Goal: Navigation & Orientation: Find specific page/section

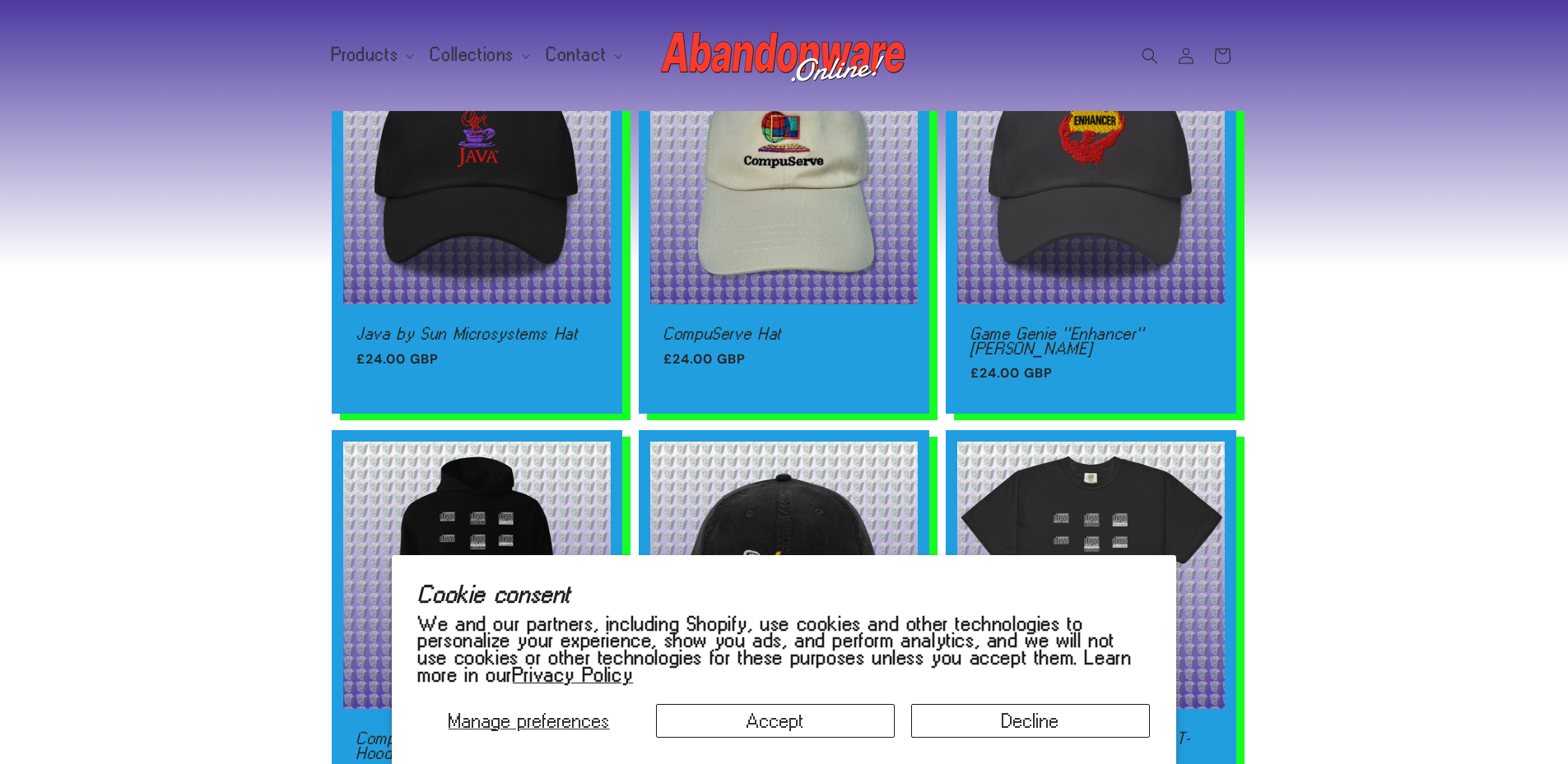
click at [1373, 328] on div "Now online! Java by Sun Microsystems Hat Java by Sun Microsystems Hat Regular p…" at bounding box center [784, 416] width 1568 height 929
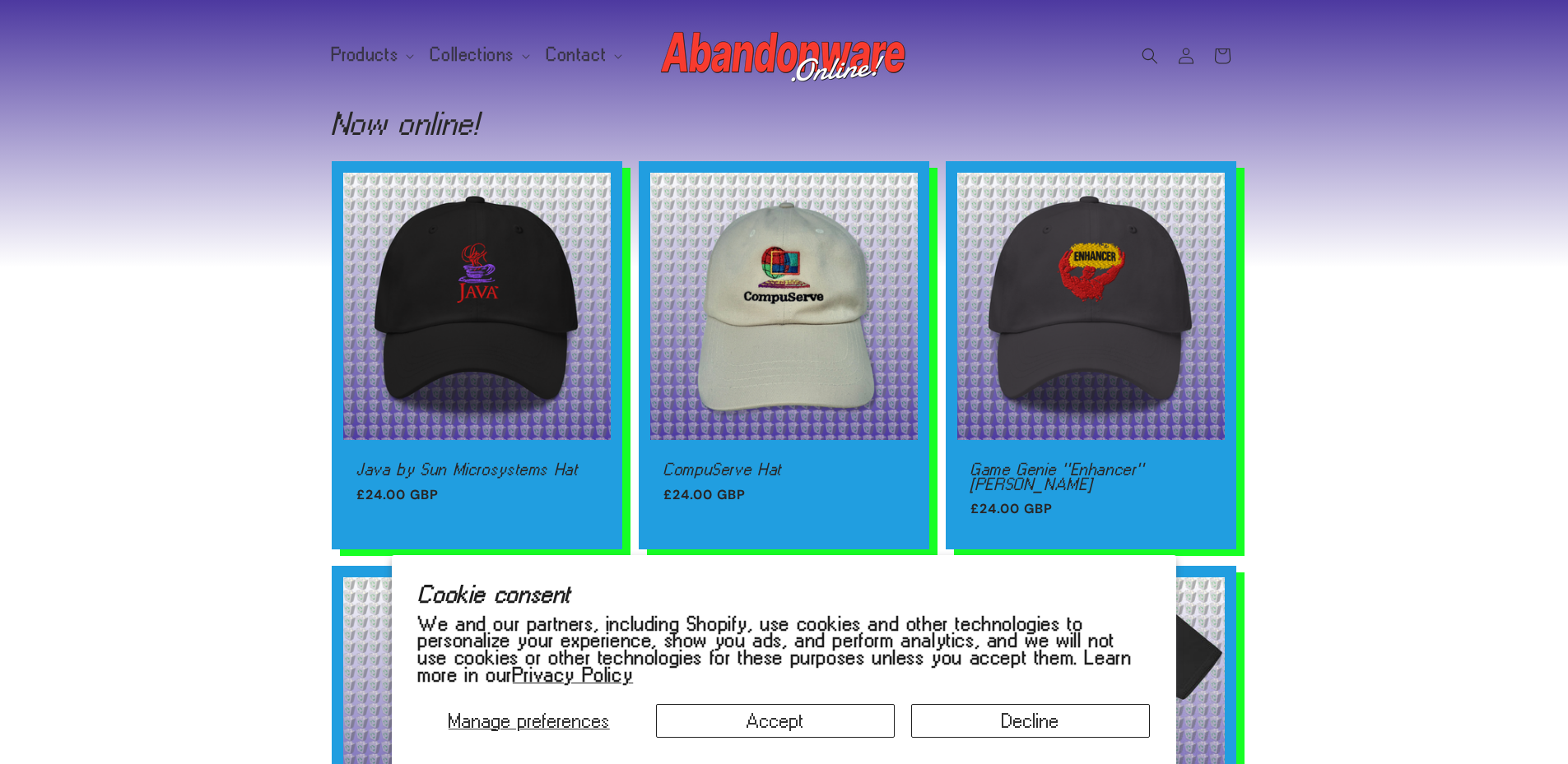
scroll to position [494, 0]
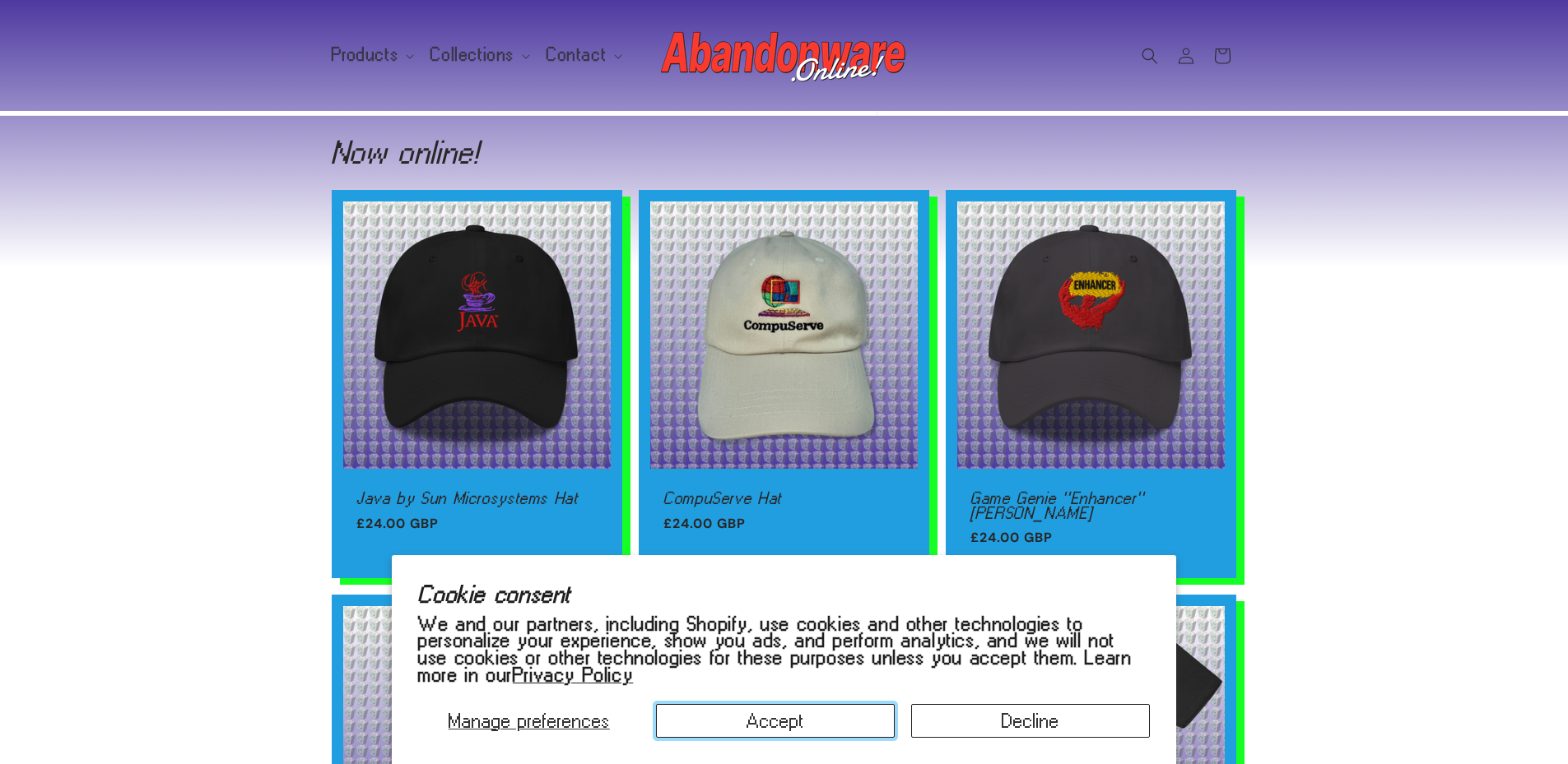
click at [805, 722] on button "Accept" at bounding box center [775, 721] width 239 height 34
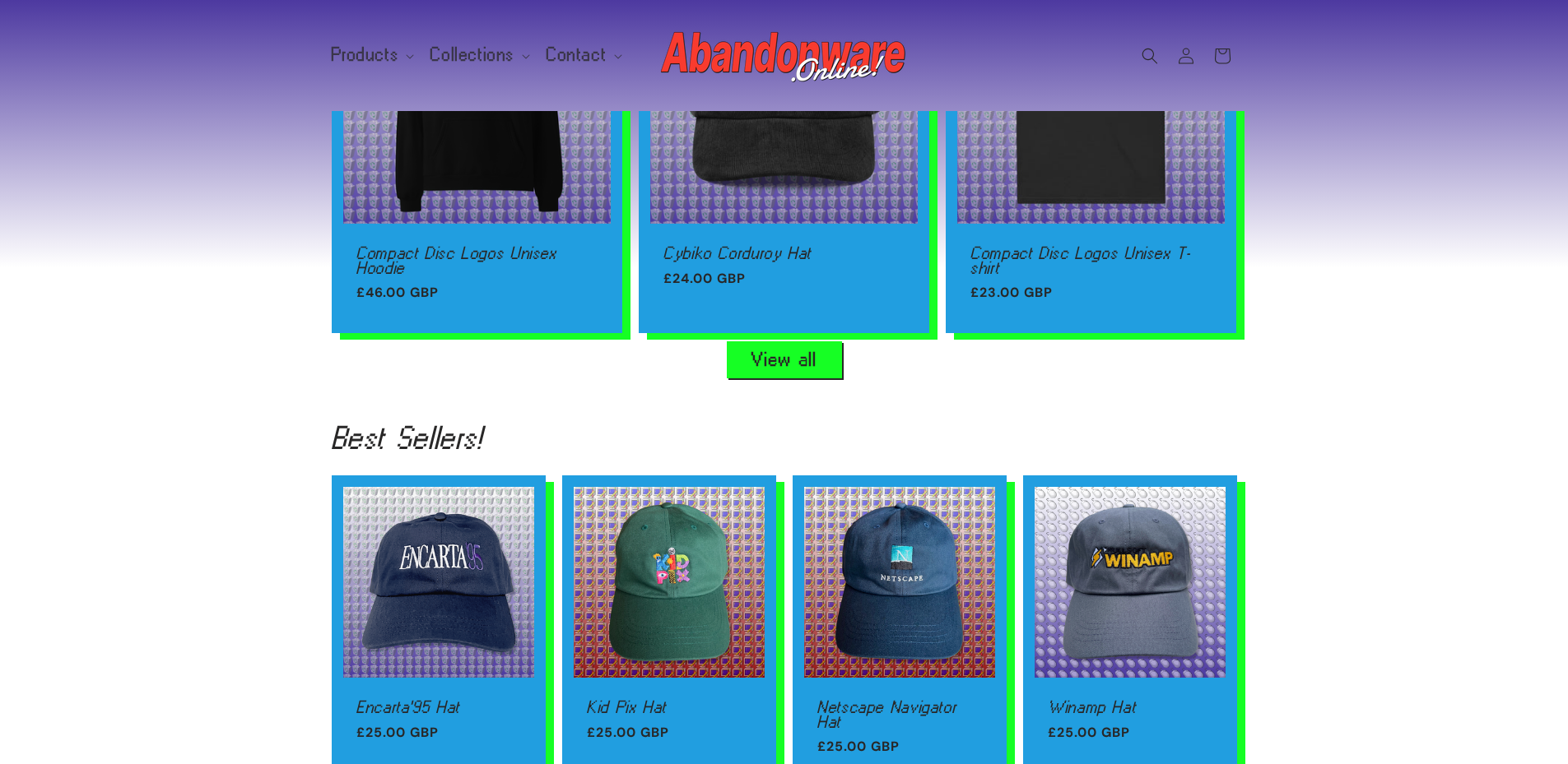
scroll to position [1152, 0]
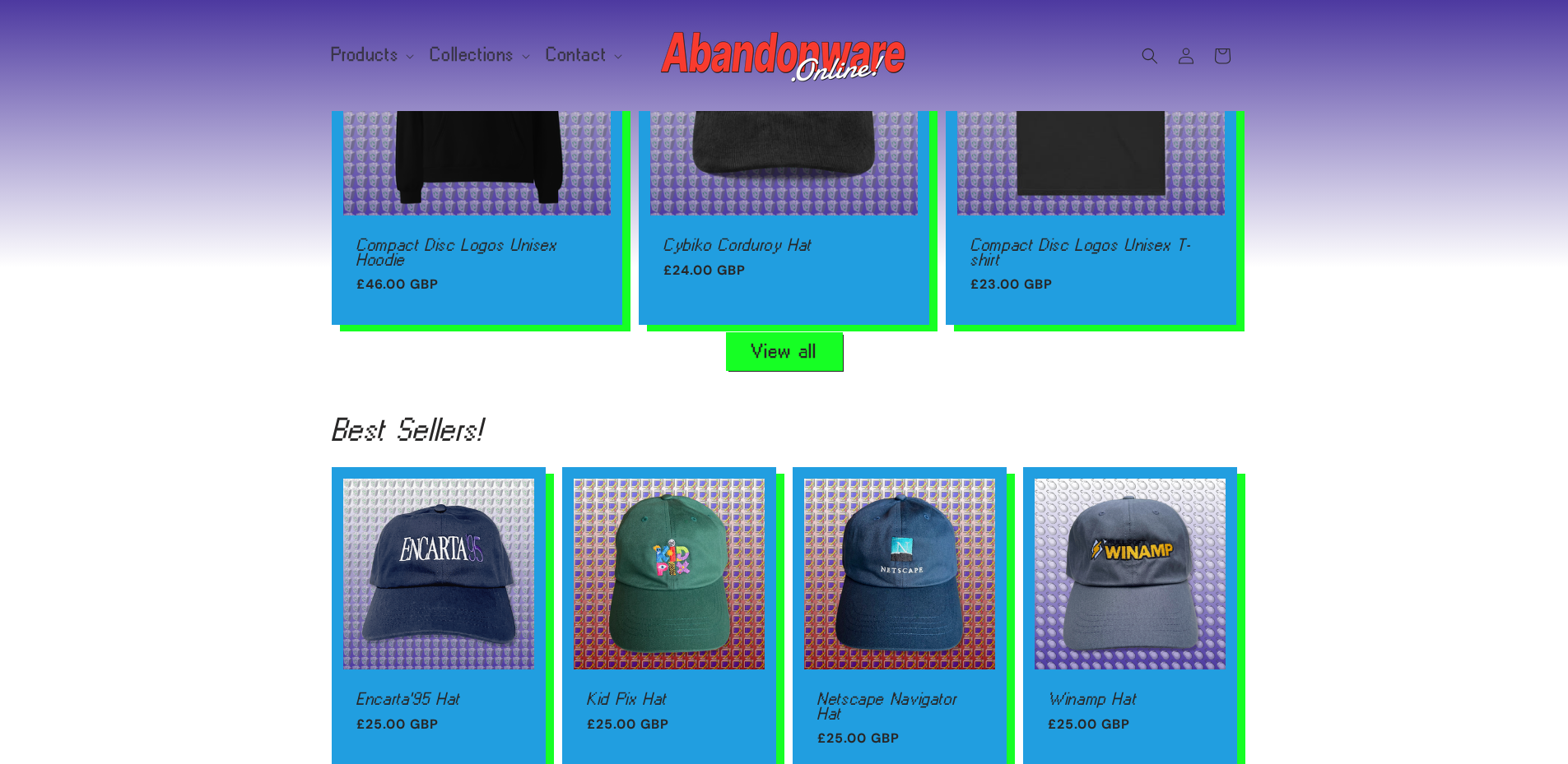
click at [794, 345] on link "View all" at bounding box center [784, 352] width 116 height 37
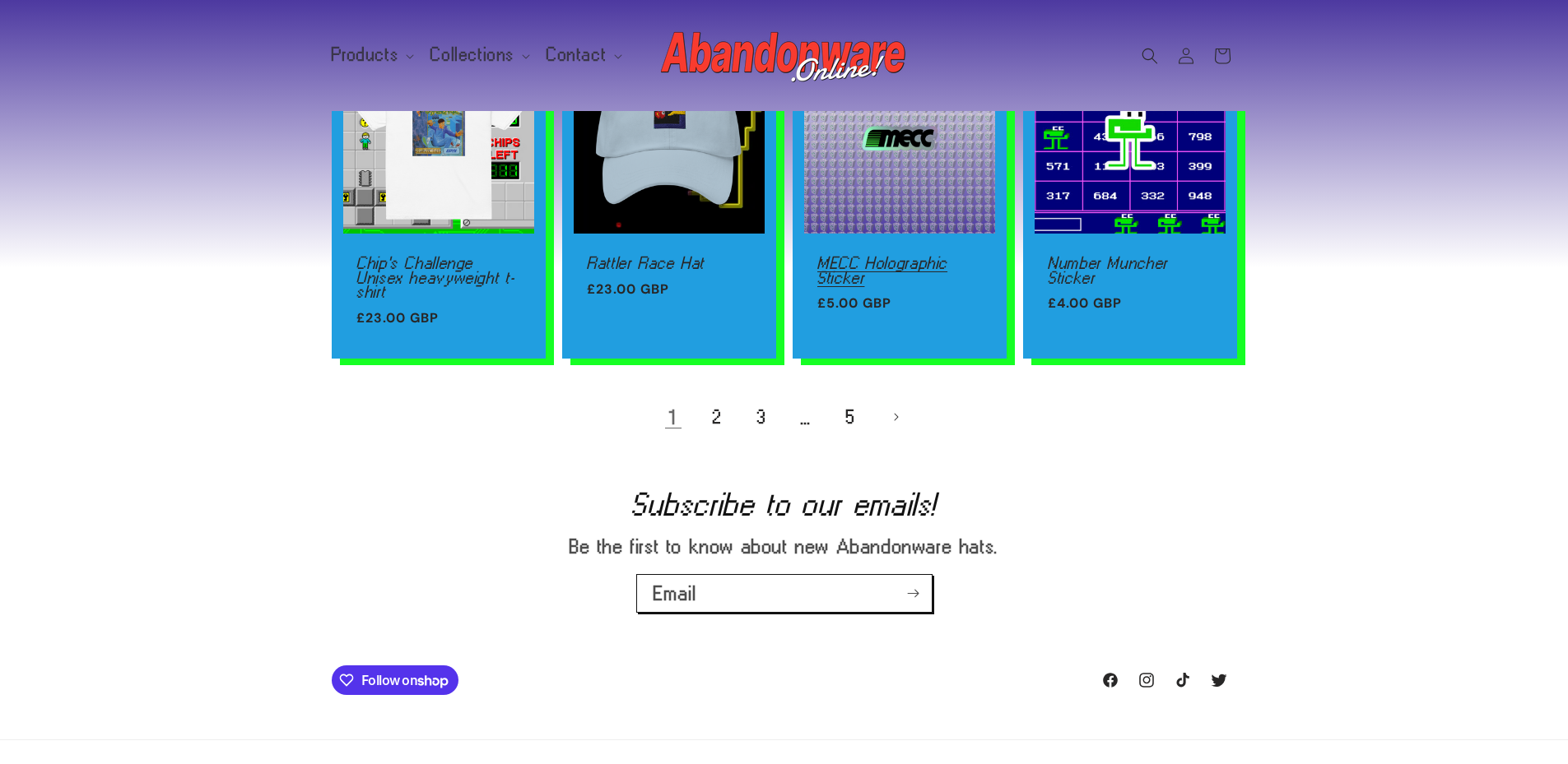
scroll to position [1235, 0]
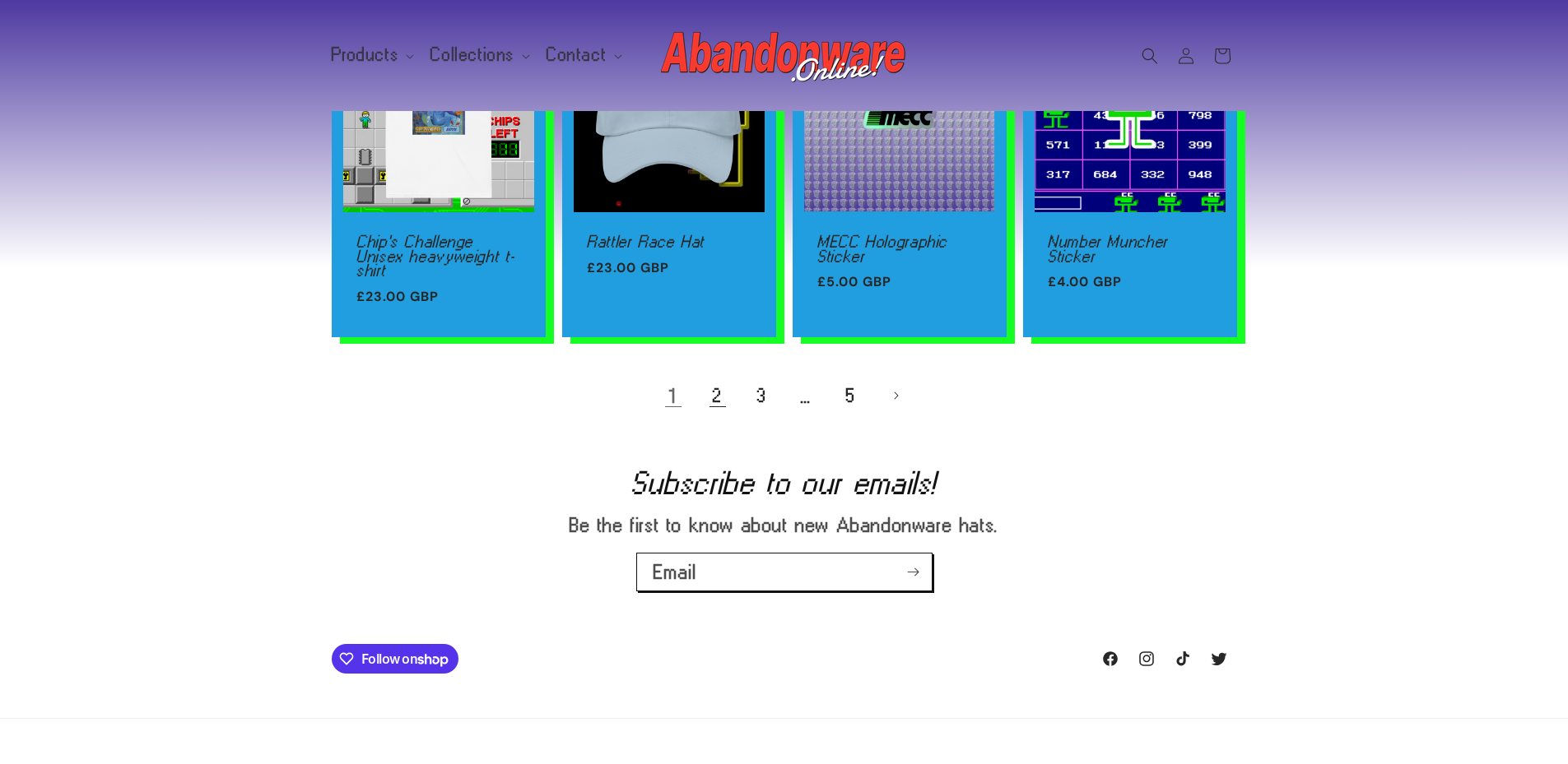
click at [714, 377] on link "2" at bounding box center [718, 396] width 37 height 37
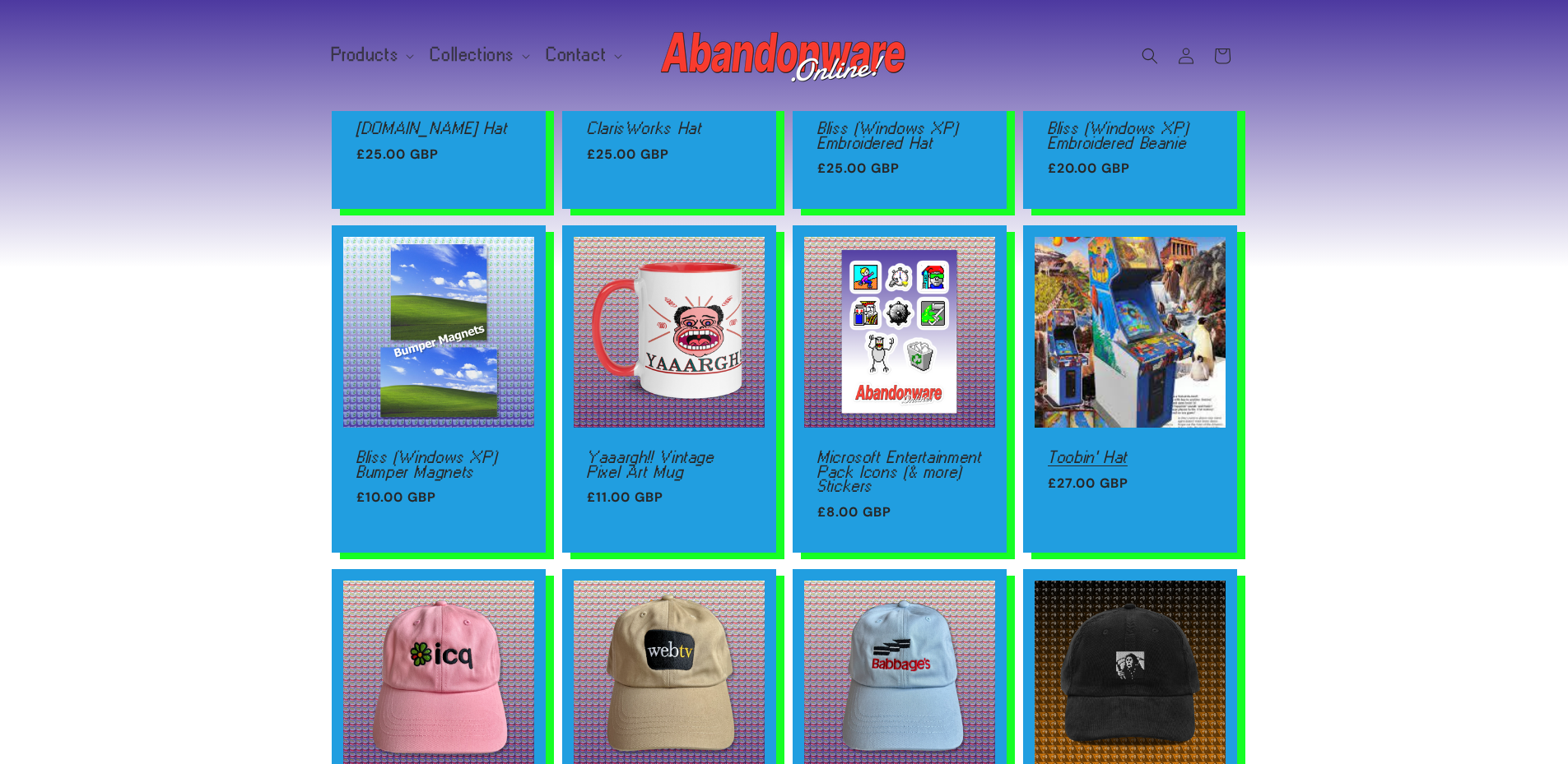
scroll to position [329, 0]
